Goal: Transaction & Acquisition: Purchase product/service

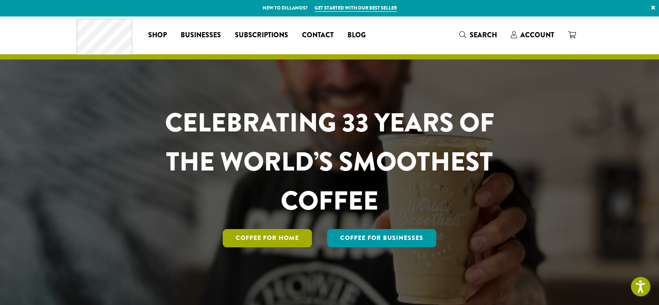
click at [278, 239] on link "Coffee for Home" at bounding box center [267, 238] width 89 height 18
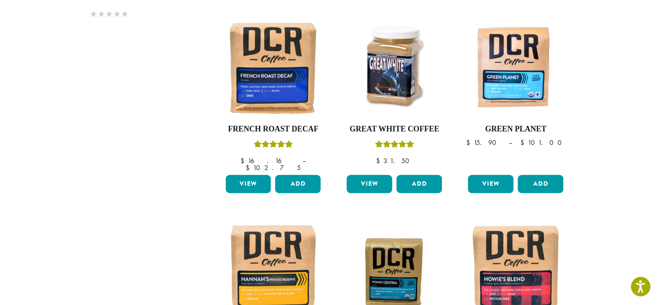
scroll to position [799, 0]
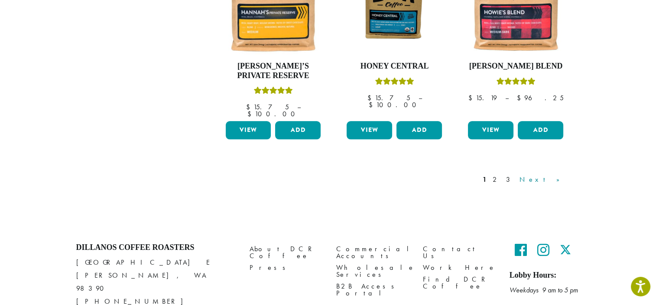
click at [555, 174] on link "Next »" at bounding box center [543, 179] width 50 height 10
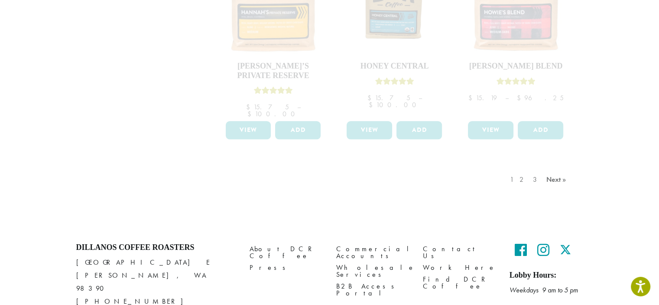
click at [551, 168] on div "1 2 3 Next »" at bounding box center [539, 188] width 62 height 41
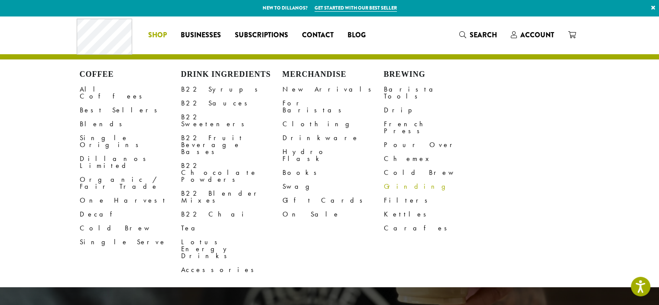
click at [402, 179] on link "Grinding" at bounding box center [434, 186] width 101 height 14
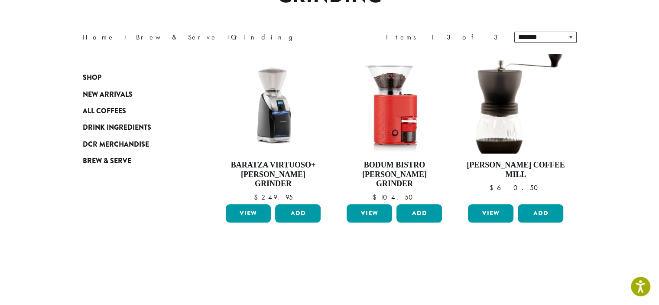
scroll to position [62, 0]
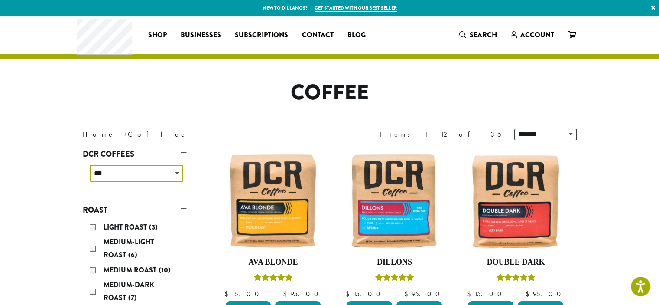
click at [179, 169] on select "**********" at bounding box center [137, 173] width 94 height 17
